Goal: Check status: Check status

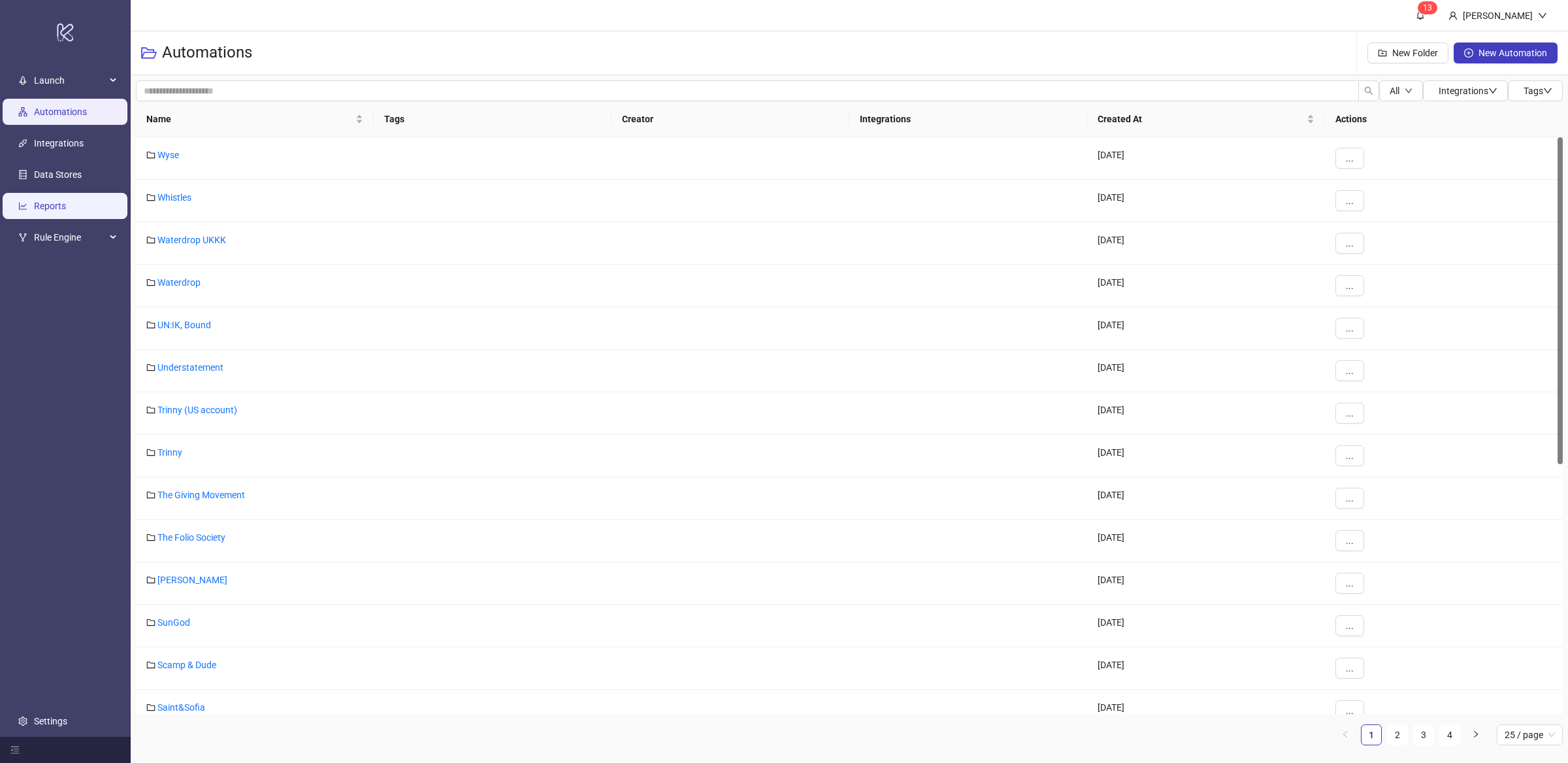
click at [66, 201] on link "Reports" at bounding box center [50, 206] width 32 height 10
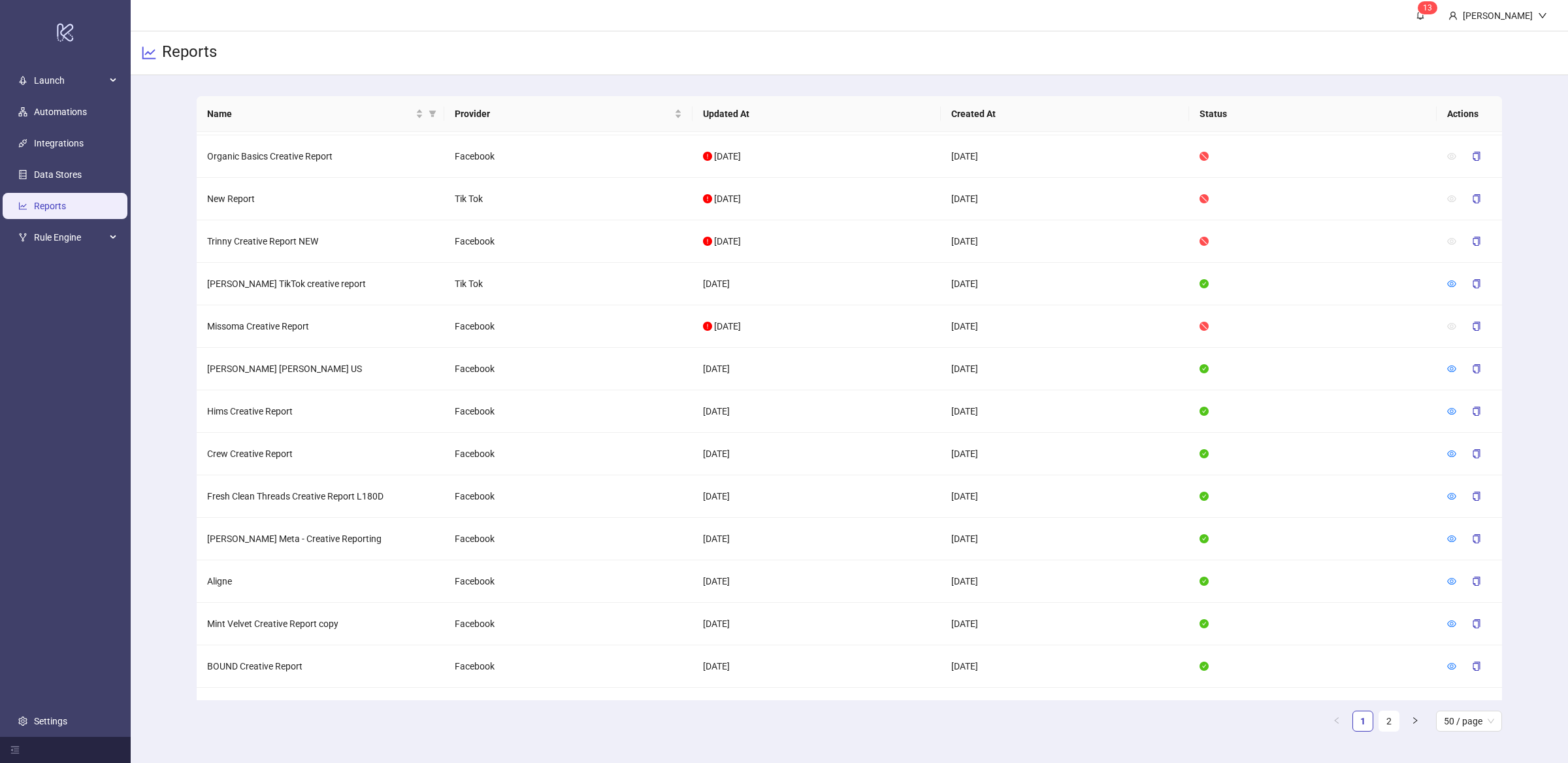
scroll to position [1572, 0]
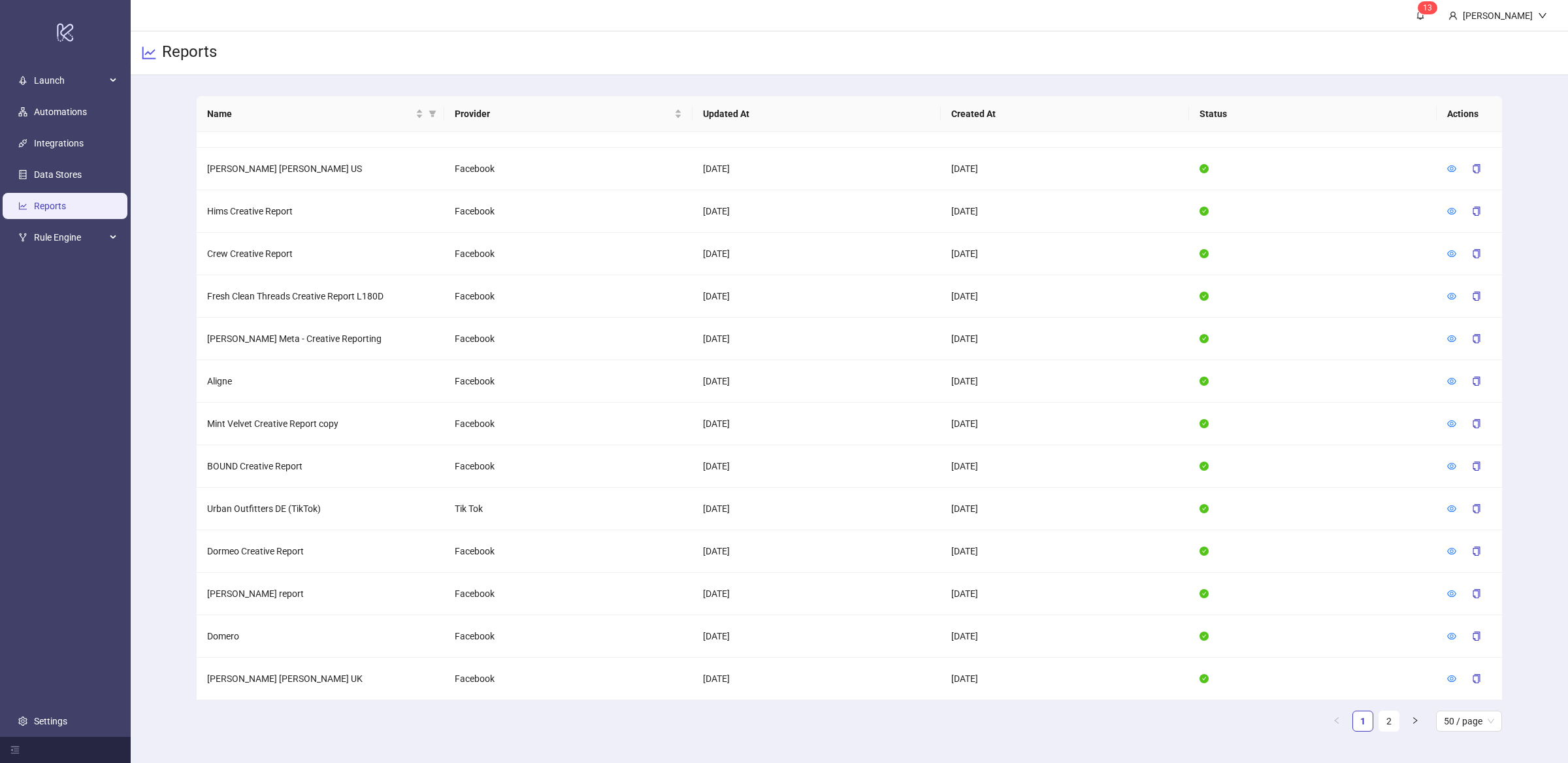
click at [1391, 736] on div "Name Provider Updated At Created At Status Actions Lexxola Creative Report Face…" at bounding box center [849, 419] width 1305 height 646
click at [1391, 718] on link "2" at bounding box center [1389, 720] width 19 height 19
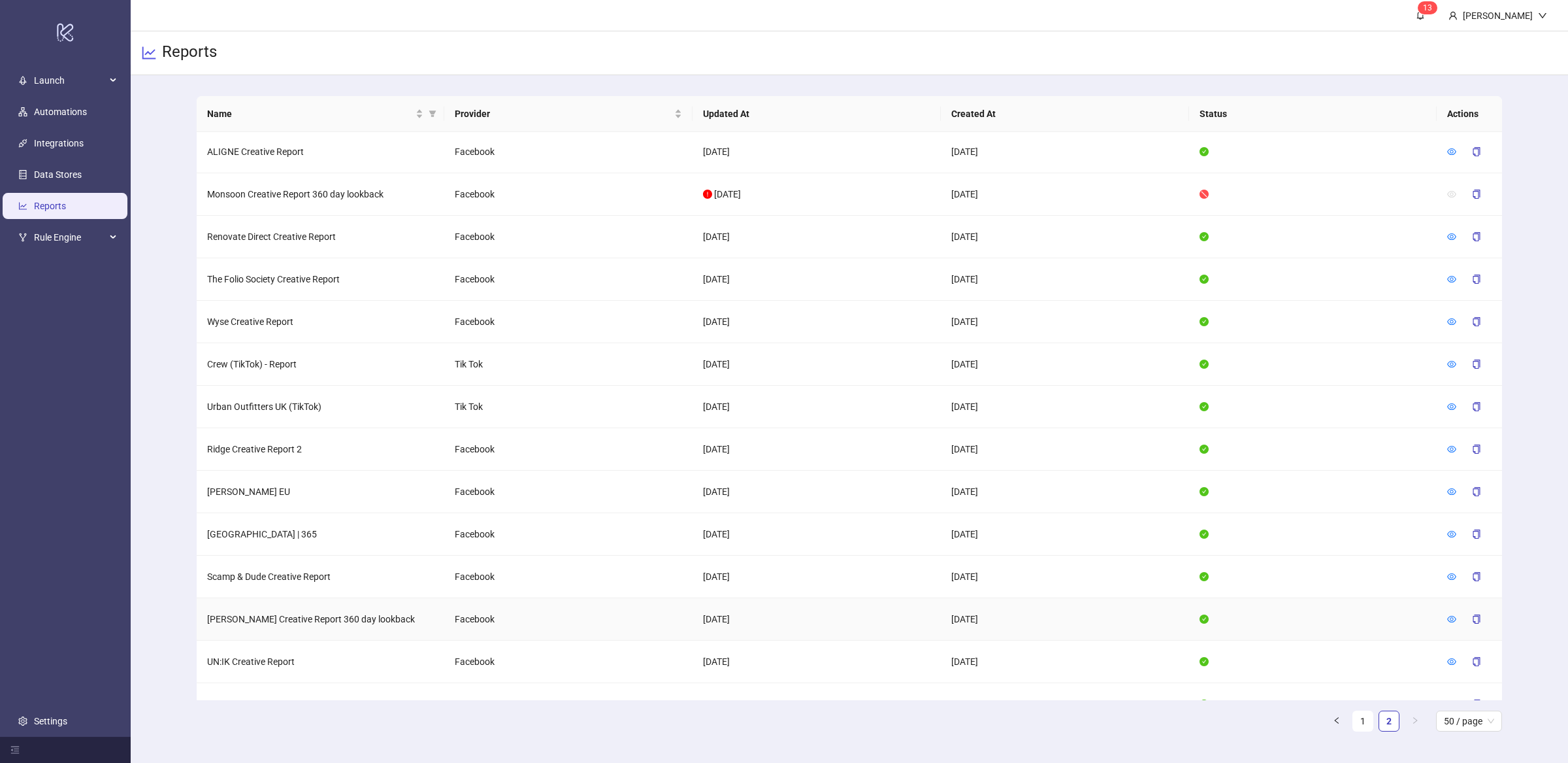
scroll to position [0, 0]
click at [1450, 239] on icon "eye" at bounding box center [1451, 237] width 9 height 9
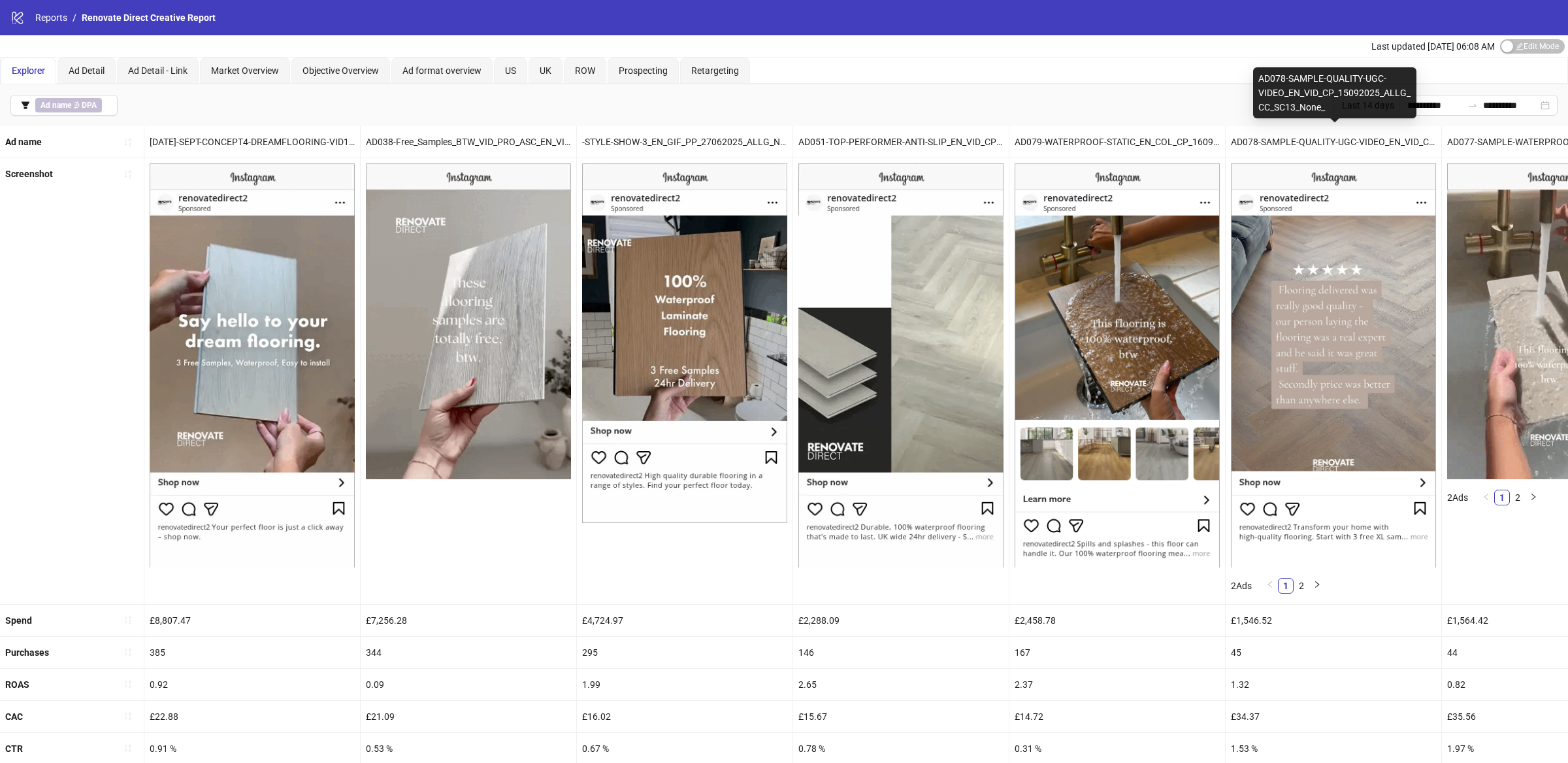
click at [1414, 112] on div "AD078-SAMPLE-QUALITY-UGC-VIDEO_EN_VID_CP_15092025_ALLG_CC_SC13_None_" at bounding box center [1334, 92] width 163 height 51
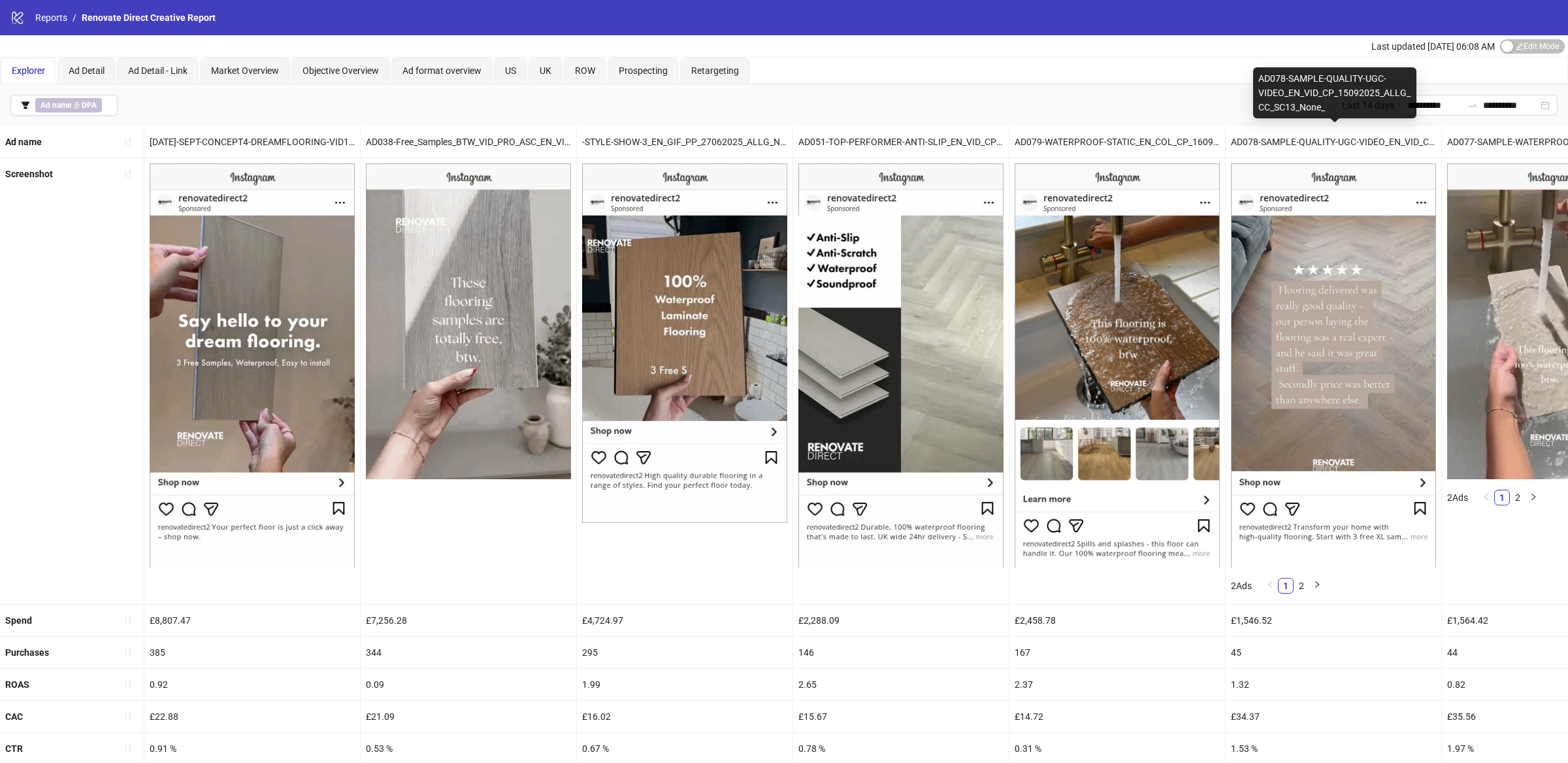
click at [1414, 108] on div "AD078-SAMPLE-QUALITY-UGC-VIDEO_EN_VID_CP_15092025_ALLG_CC_SC13_None_" at bounding box center [1334, 92] width 163 height 51
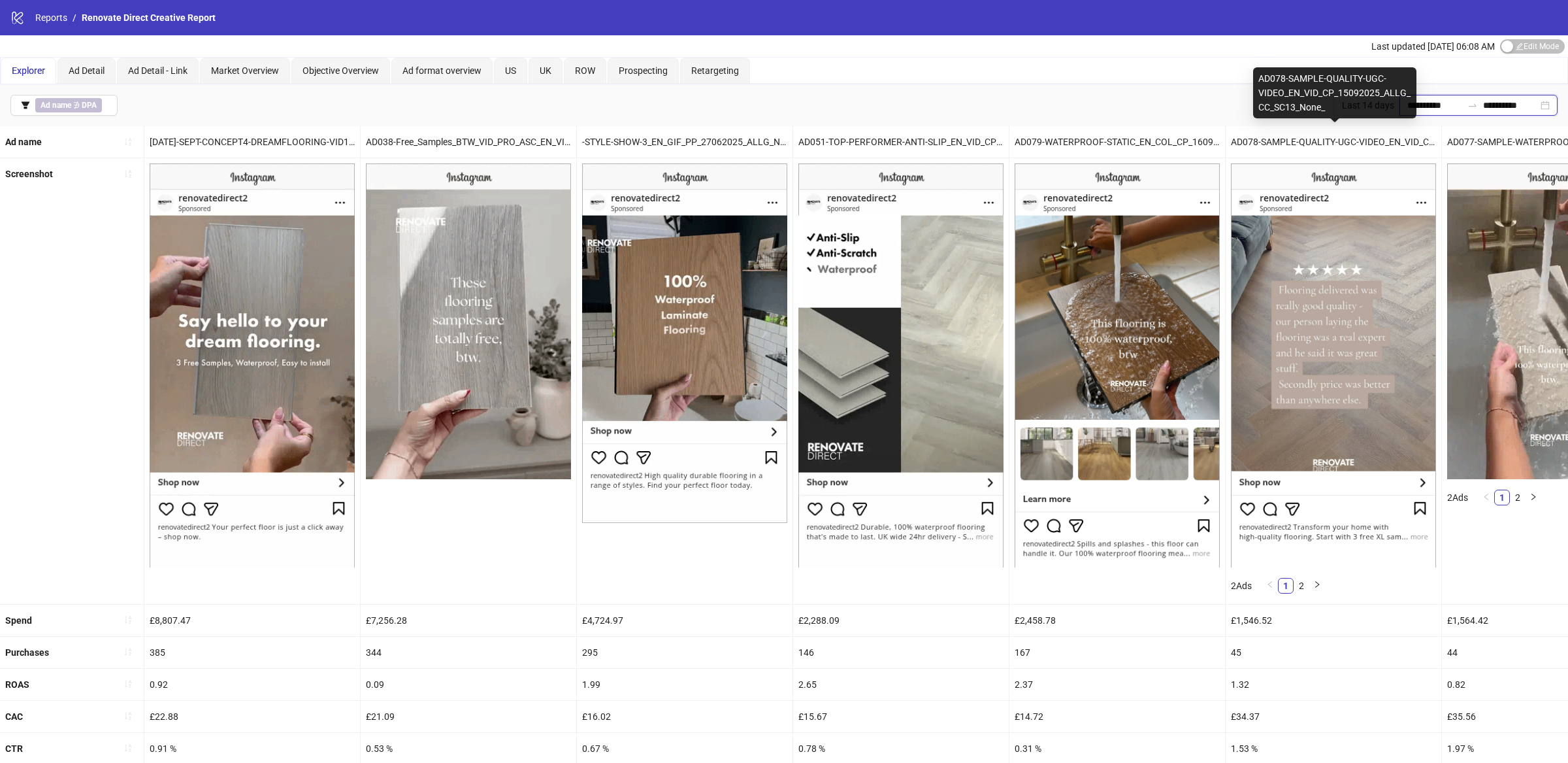
click at [1453, 104] on input "**********" at bounding box center [1435, 105] width 55 height 14
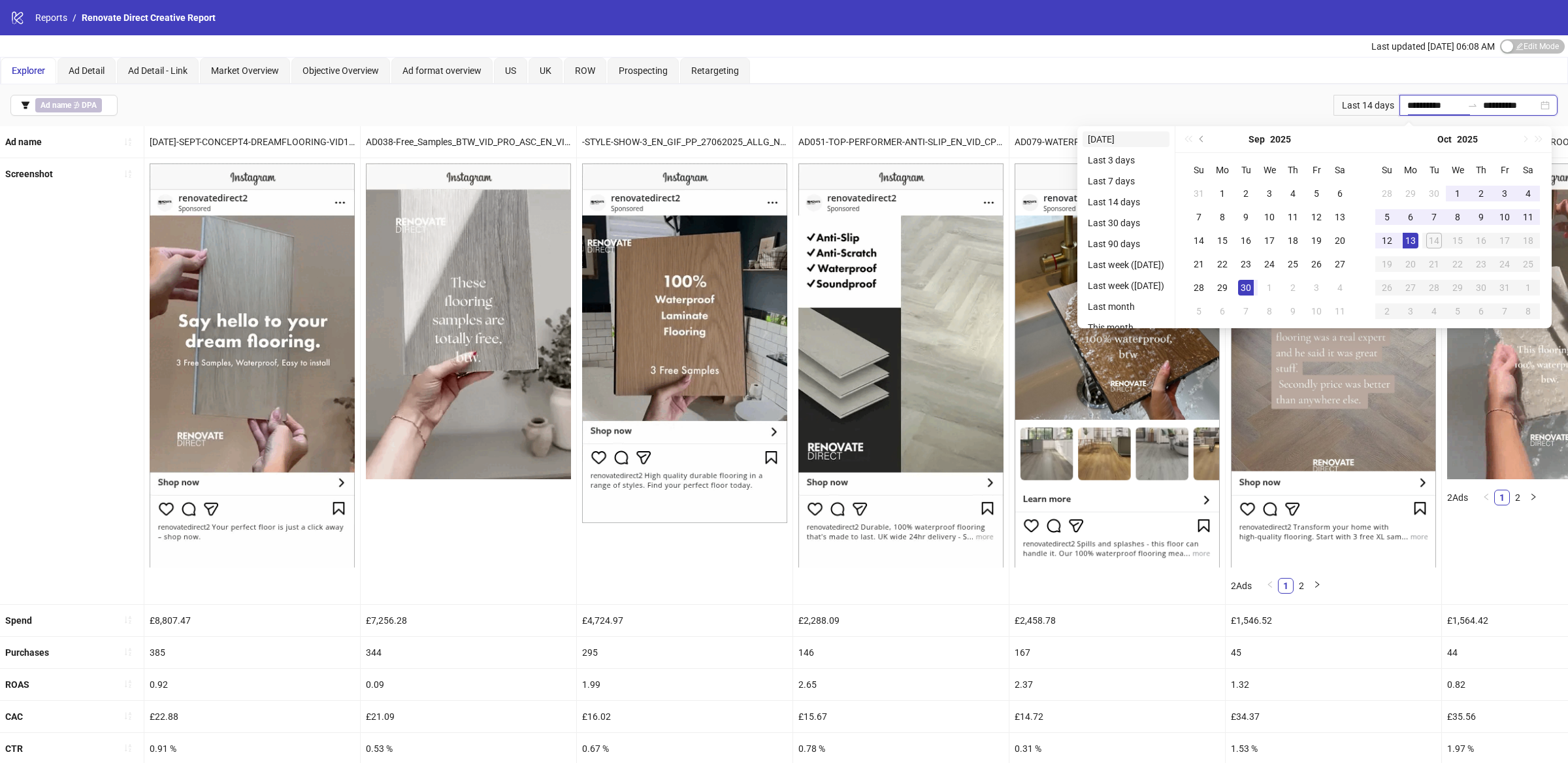
type input "**********"
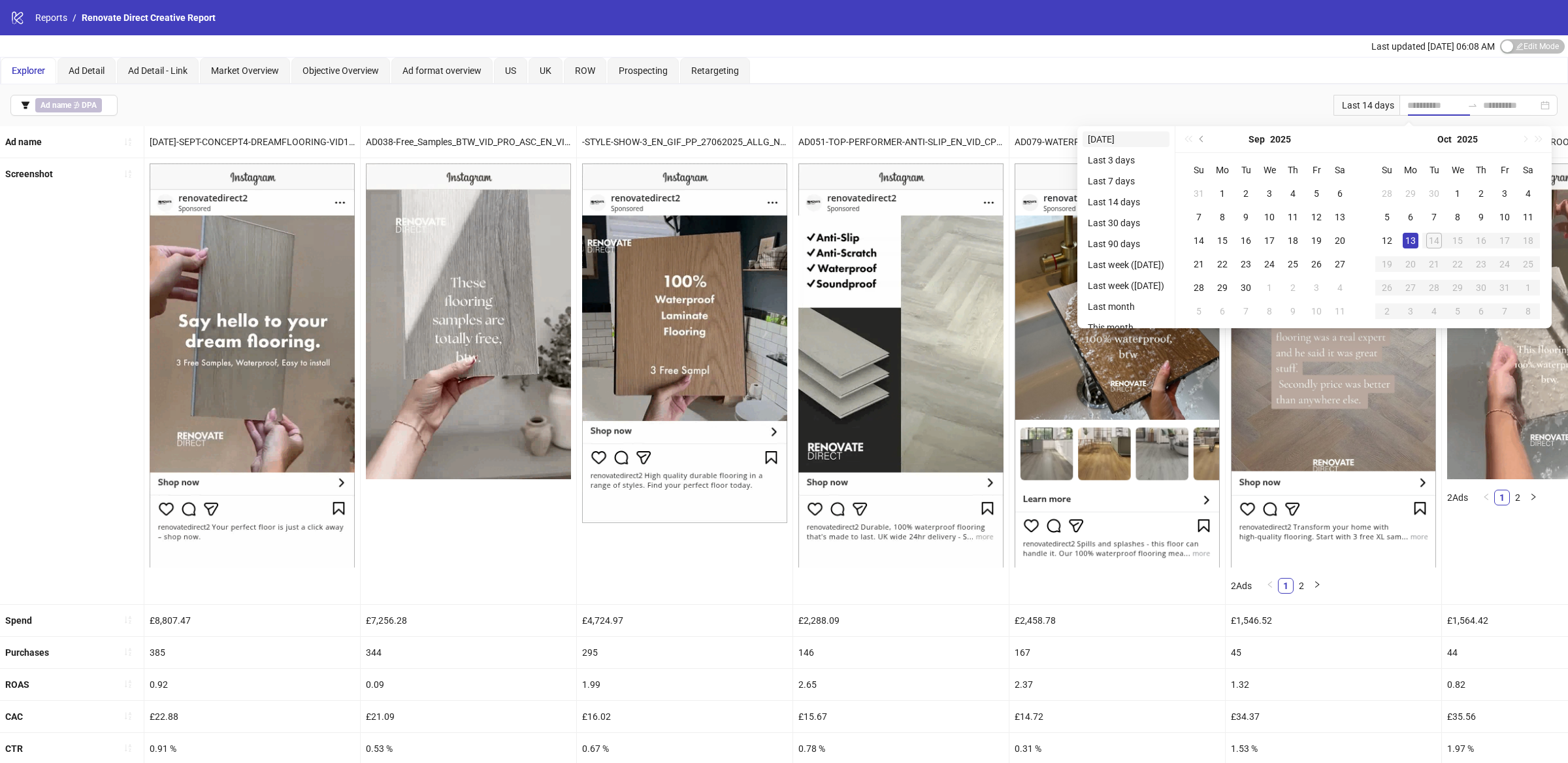
click at [1124, 138] on li "[DATE]" at bounding box center [1126, 140] width 87 height 16
